Goal: Information Seeking & Learning: Learn about a topic

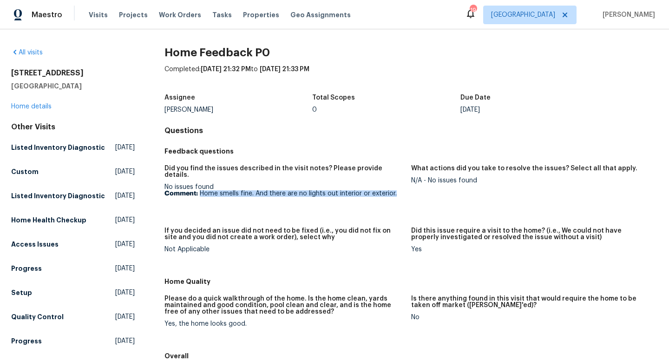
drag, startPoint x: 398, startPoint y: 187, endPoint x: 201, endPoint y: 185, distance: 196.2
click at [200, 190] on p "Comment: Home smells fine. And there are no lights out interior or exterior." at bounding box center [284, 193] width 239 height 7
copy p "Home smells fine. And there are no lights out interior or exterior."
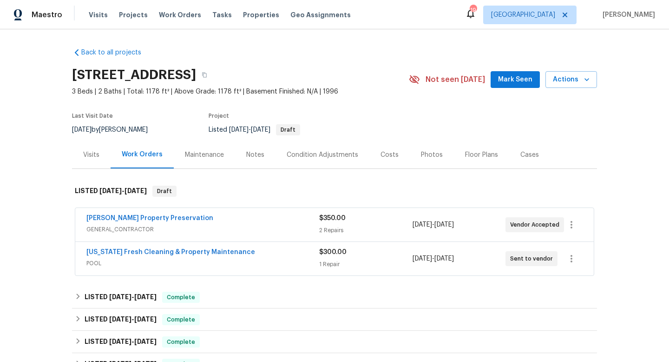
click at [234, 266] on span "POOL" at bounding box center [202, 262] width 233 height 9
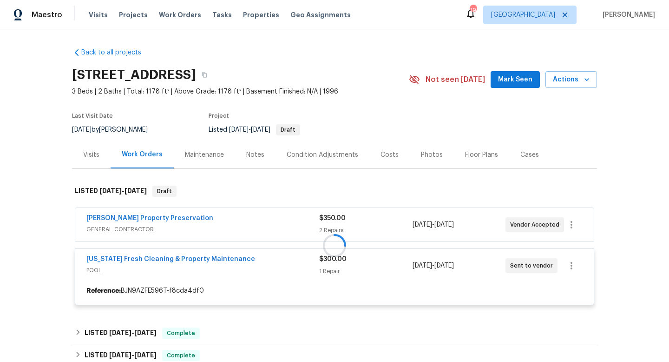
scroll to position [130, 0]
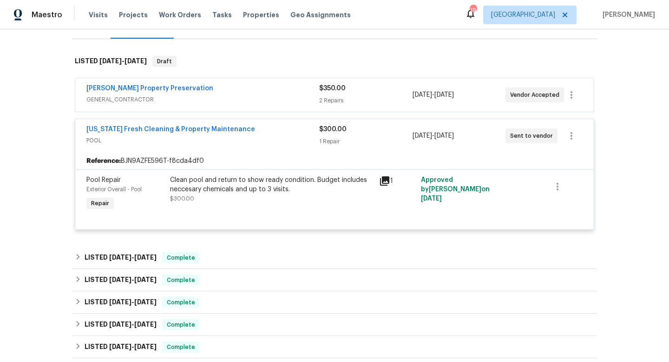
click at [372, 182] on div "Clean pool and return to show ready condition. Budget includes neccesary chemic…" at bounding box center [272, 184] width 204 height 19
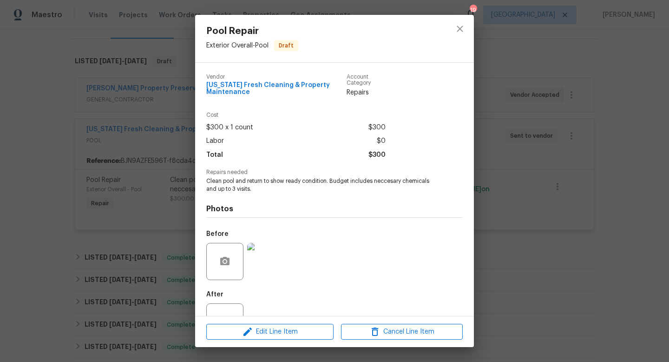
scroll to position [34, 0]
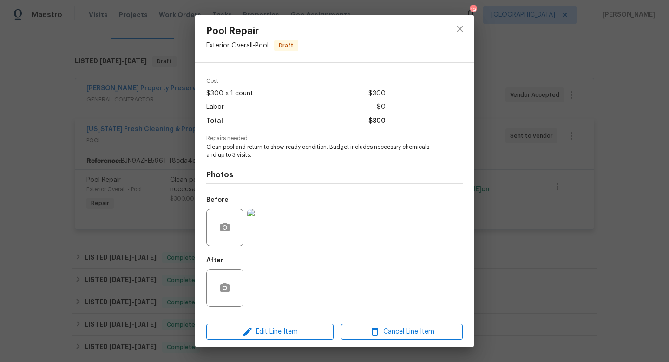
click at [572, 135] on div "Pool Repair Exterior Overall - Pool Draft Vendor [US_STATE] Fresh Cleaning & Pr…" at bounding box center [334, 181] width 669 height 362
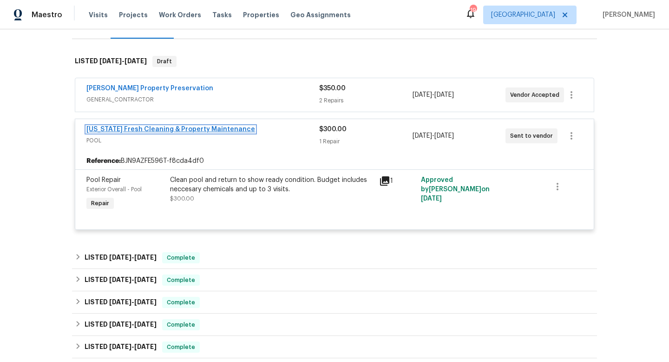
click at [121, 132] on link "[US_STATE] Fresh Cleaning & Property Maintenance" at bounding box center [170, 129] width 169 height 7
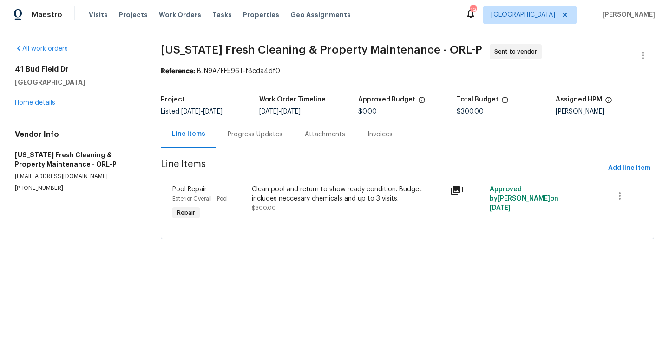
click at [265, 130] on div "Progress Updates" at bounding box center [255, 134] width 55 height 9
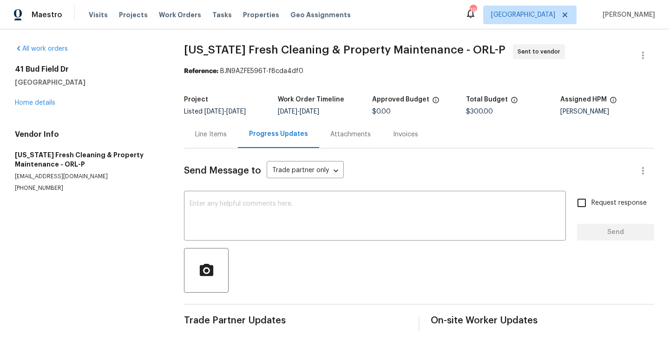
click at [209, 133] on div "Line Items" at bounding box center [211, 134] width 32 height 9
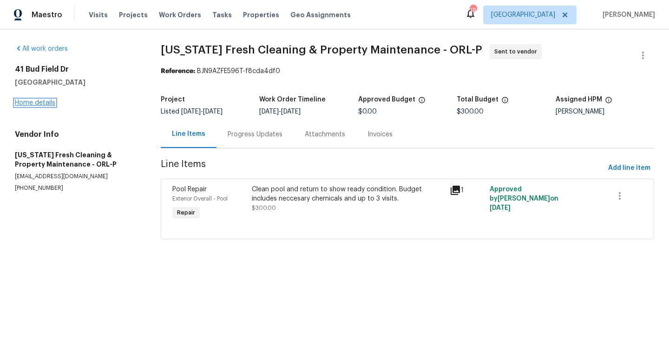
click at [28, 101] on link "Home details" at bounding box center [35, 102] width 40 height 7
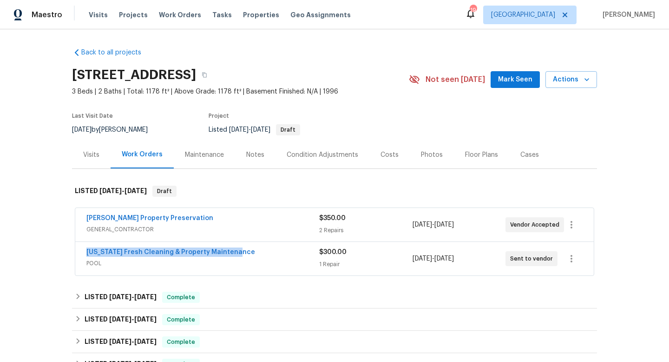
drag, startPoint x: 80, startPoint y: 247, endPoint x: 252, endPoint y: 252, distance: 171.2
click at [252, 253] on div "[US_STATE] Fresh Cleaning & Property Maintenance POOL $300.00 1 Repair [DATE] -…" at bounding box center [334, 258] width 519 height 33
copy link "[US_STATE] Fresh Cleaning & Property Maintenance"
click at [122, 128] on div "[DATE] by [PERSON_NAME]" at bounding box center [115, 129] width 87 height 11
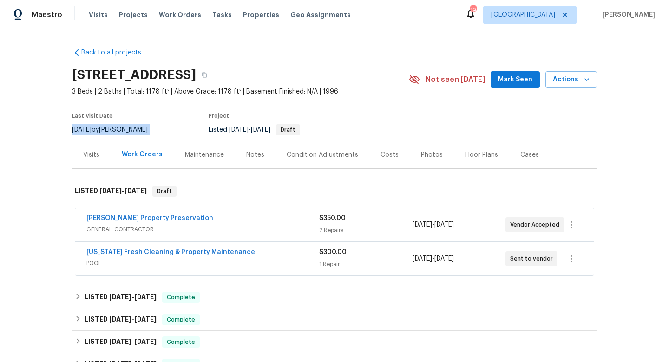
click at [122, 128] on div "[DATE] by [PERSON_NAME]" at bounding box center [115, 129] width 87 height 11
copy div "[DATE] by [PERSON_NAME]"
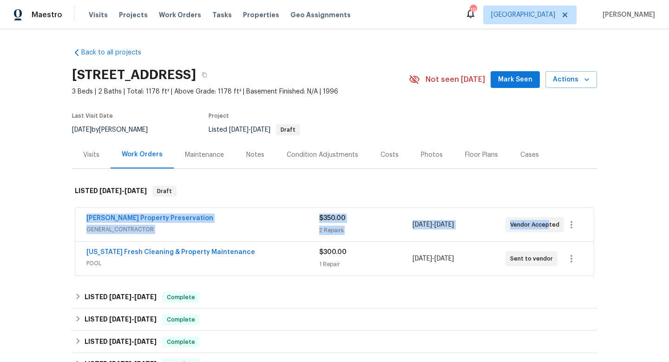
drag, startPoint x: 74, startPoint y: 212, endPoint x: 549, endPoint y: 222, distance: 475.2
click at [549, 222] on div "[PERSON_NAME] Property Preservation GENERAL_CONTRACTOR $350.00 2 Repairs [DATE]…" at bounding box center [334, 242] width 525 height 73
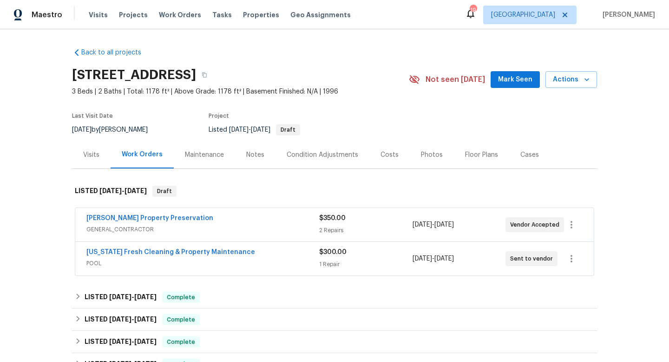
click at [28, 209] on div "Back to all projects [STREET_ADDRESS] 3 Beds | 2 Baths | Total: 1178 ft² | Abov…" at bounding box center [334, 195] width 669 height 332
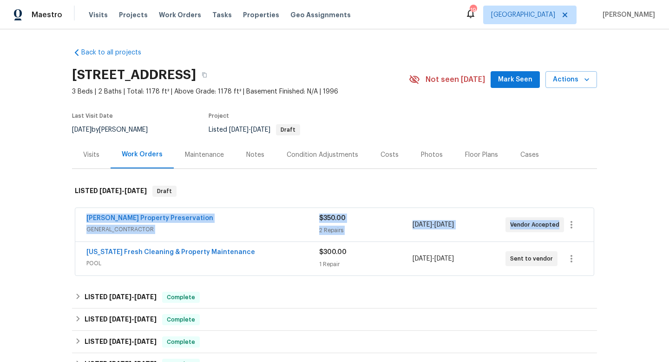
drag, startPoint x: 78, startPoint y: 217, endPoint x: 642, endPoint y: 217, distance: 563.5
click at [648, 217] on div "Back to all projects [STREET_ADDRESS] 3 Beds | 2 Baths | Total: 1178 ft² | Abov…" at bounding box center [334, 195] width 669 height 332
copy div "[PERSON_NAME] Property Preservation GENERAL_CONTRACTOR $350.00 2 Repairs [DATE]…"
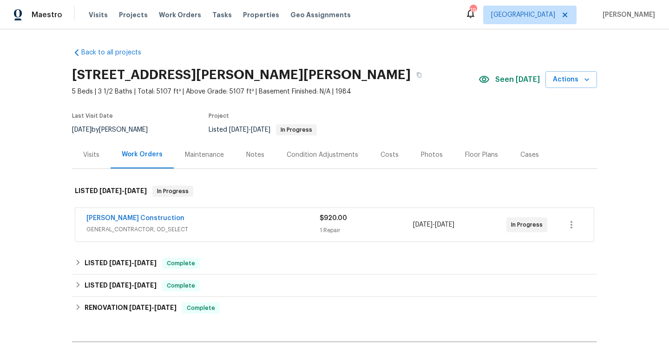
click at [112, 131] on div "[DATE] by [PERSON_NAME]" at bounding box center [115, 129] width 87 height 11
copy div "[DATE] by [PERSON_NAME]"
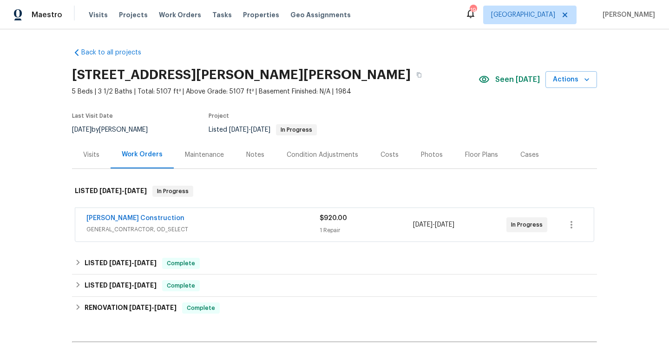
click at [226, 220] on div "[PERSON_NAME] Construction" at bounding box center [202, 218] width 233 height 11
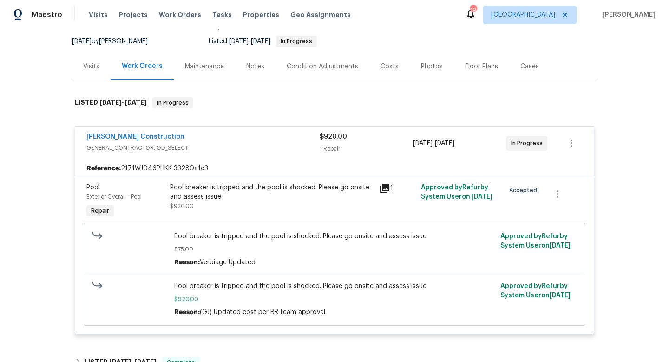
scroll to position [65, 0]
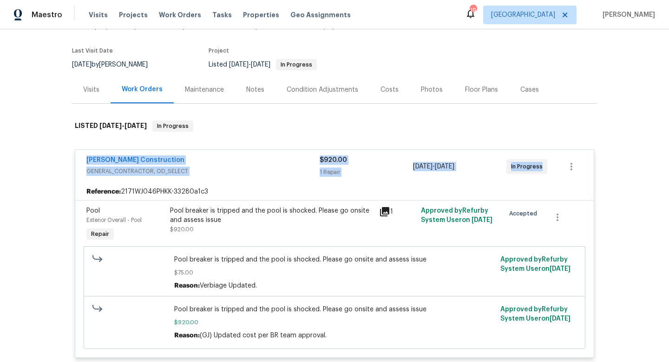
drag, startPoint x: 70, startPoint y: 159, endPoint x: 586, endPoint y: 163, distance: 516.1
click at [586, 163] on div "Back to all projects 5754 Kellogg Dr, Yorba Linda, CA 92886 5 Beds | 3 1/2 Bath…" at bounding box center [334, 195] width 669 height 332
copy div "Navarro Construction GENERAL_CONTRACTOR, OD_SELECT $920.00 1 Repair 8/4/2025 - …"
